Goal: Task Accomplishment & Management: Manage account settings

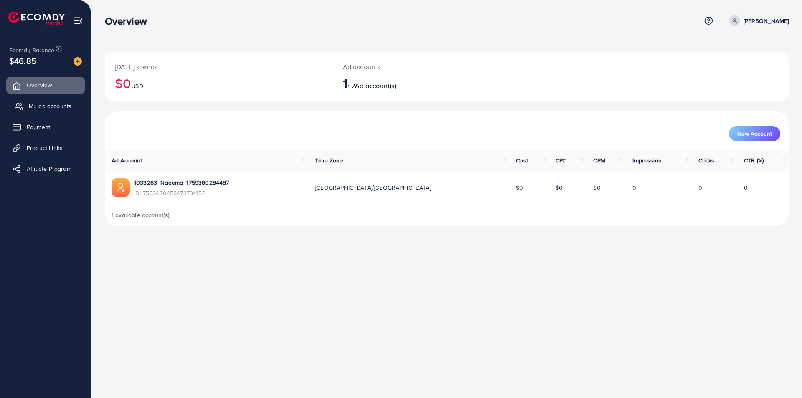
click at [46, 103] on span "My ad accounts" at bounding box center [50, 106] width 43 height 8
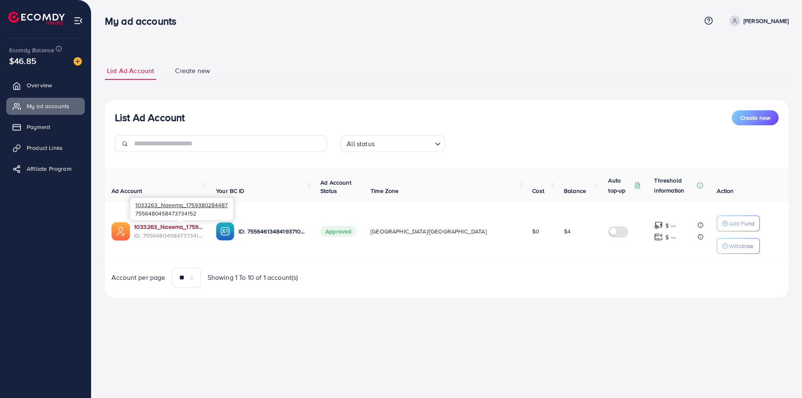
click at [163, 227] on link "1033263_Naeema_1759380284487" at bounding box center [168, 227] width 69 height 8
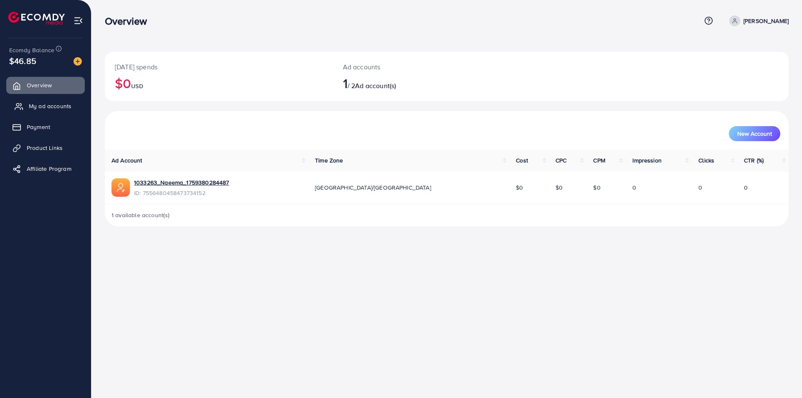
click at [49, 106] on span "My ad accounts" at bounding box center [50, 106] width 43 height 8
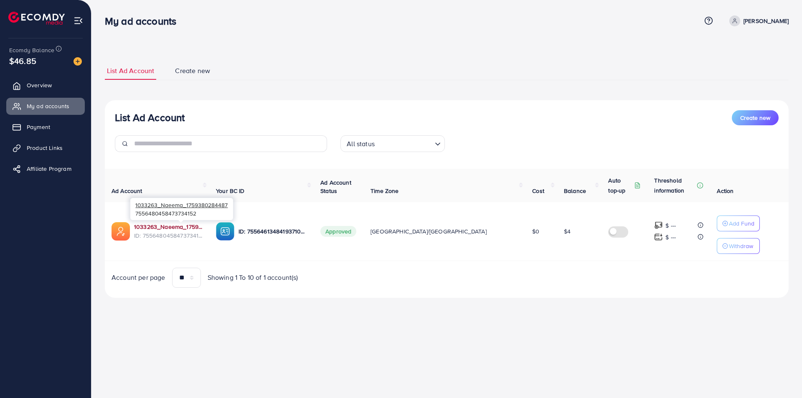
click at [139, 227] on link "1033263_Naeema_1759380284487" at bounding box center [168, 227] width 69 height 8
